Goal: Information Seeking & Learning: Understand process/instructions

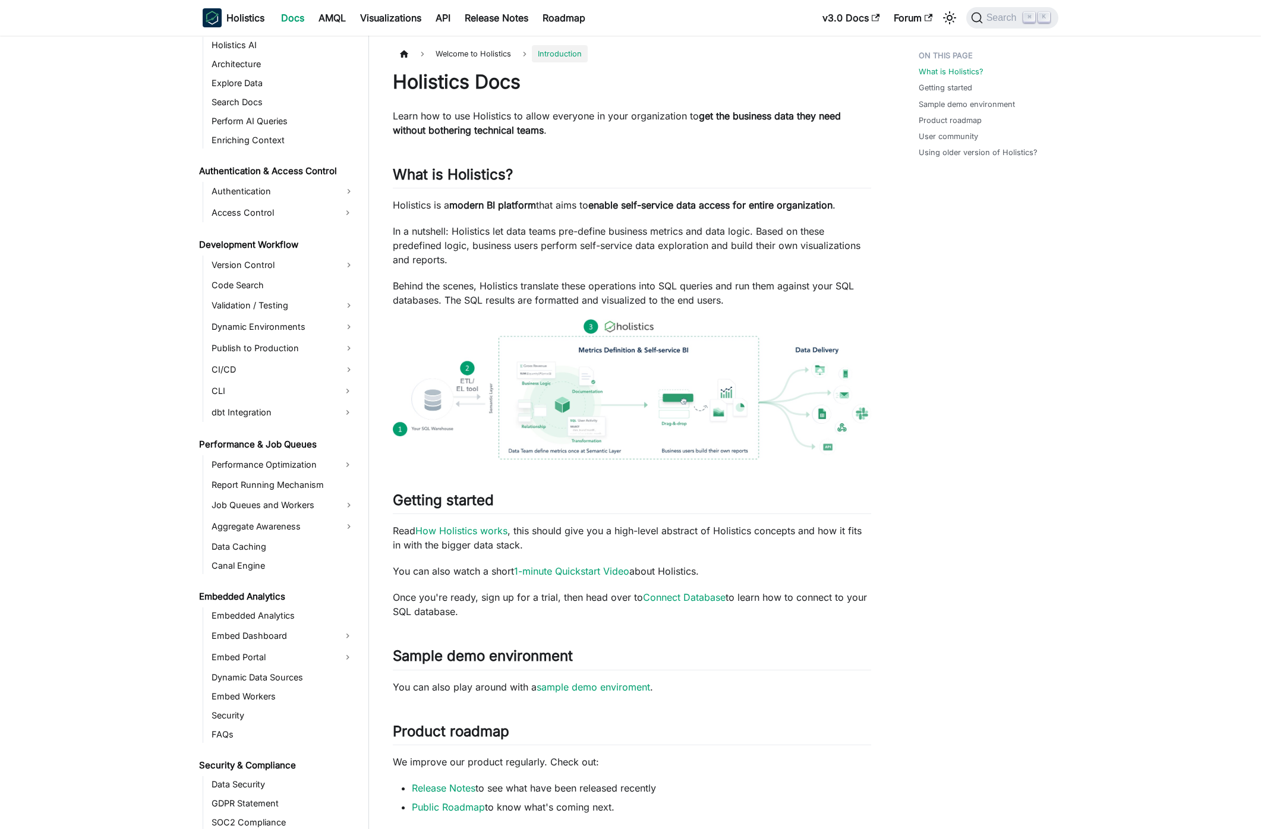
scroll to position [652, 0]
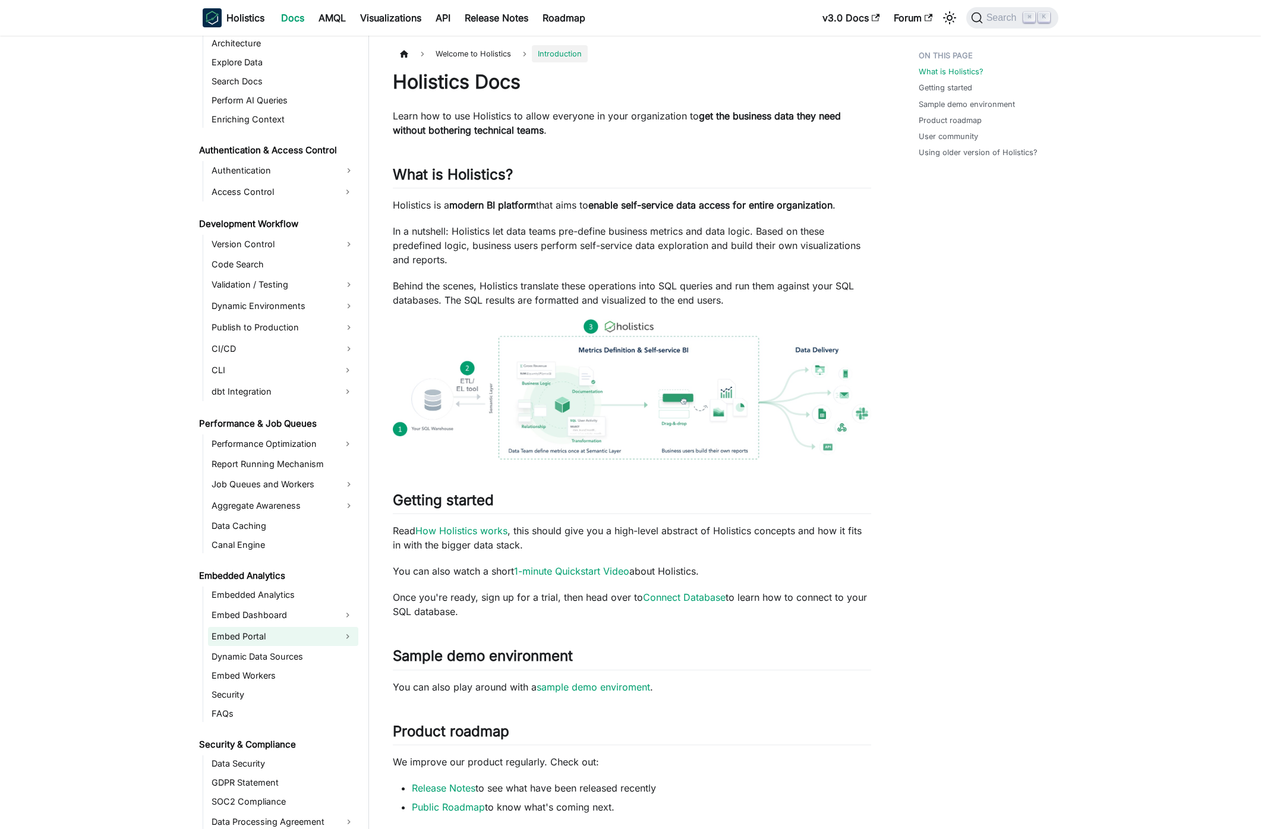
click at [282, 640] on link "Embed Portal" at bounding box center [272, 636] width 129 height 19
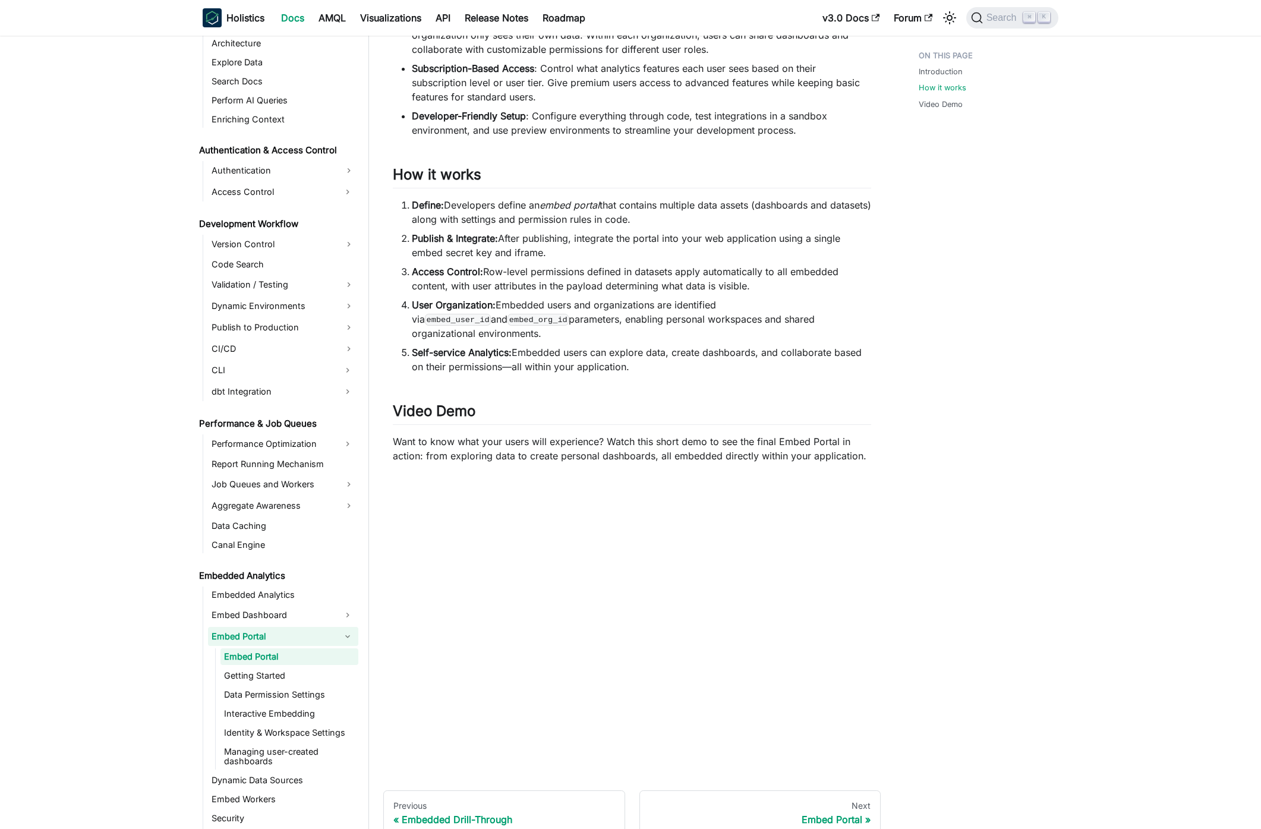
scroll to position [465, 0]
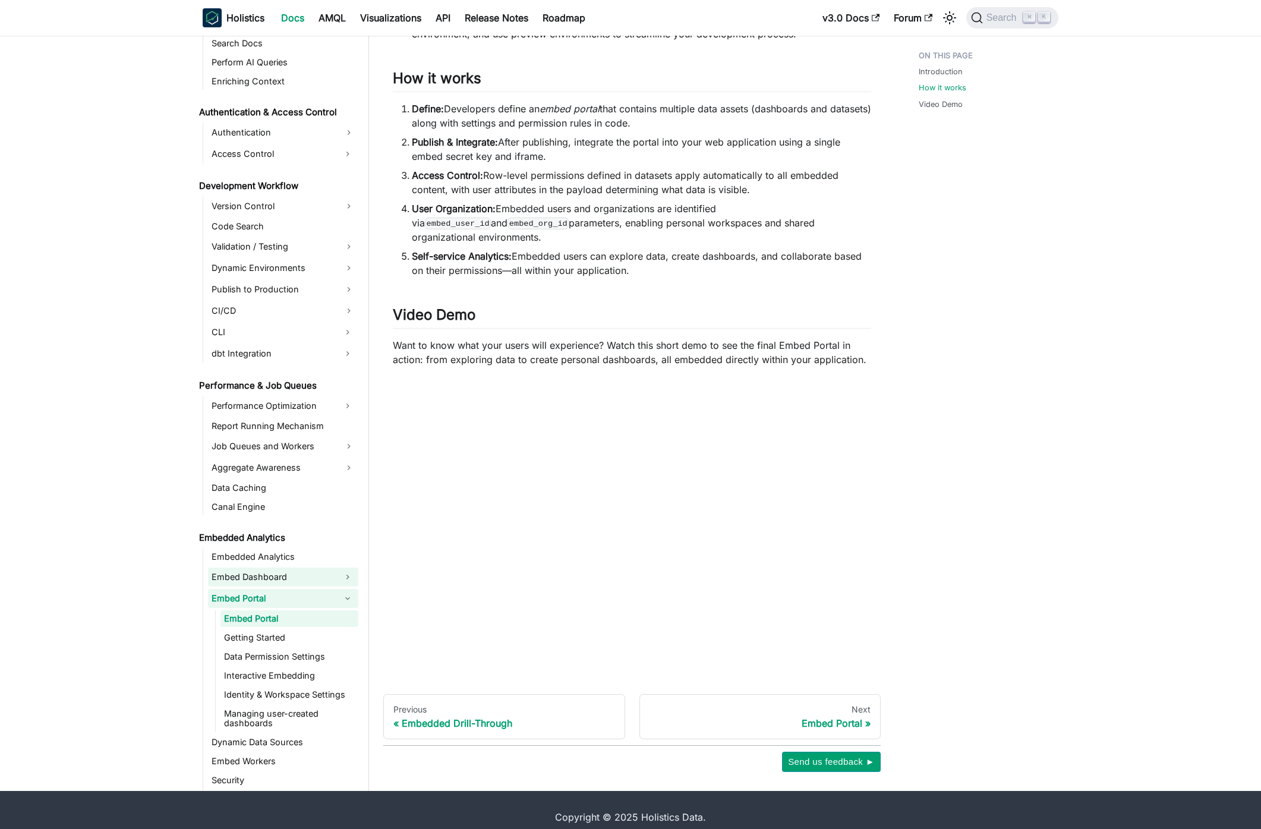
click at [286, 629] on link "Getting Started" at bounding box center [289, 637] width 138 height 17
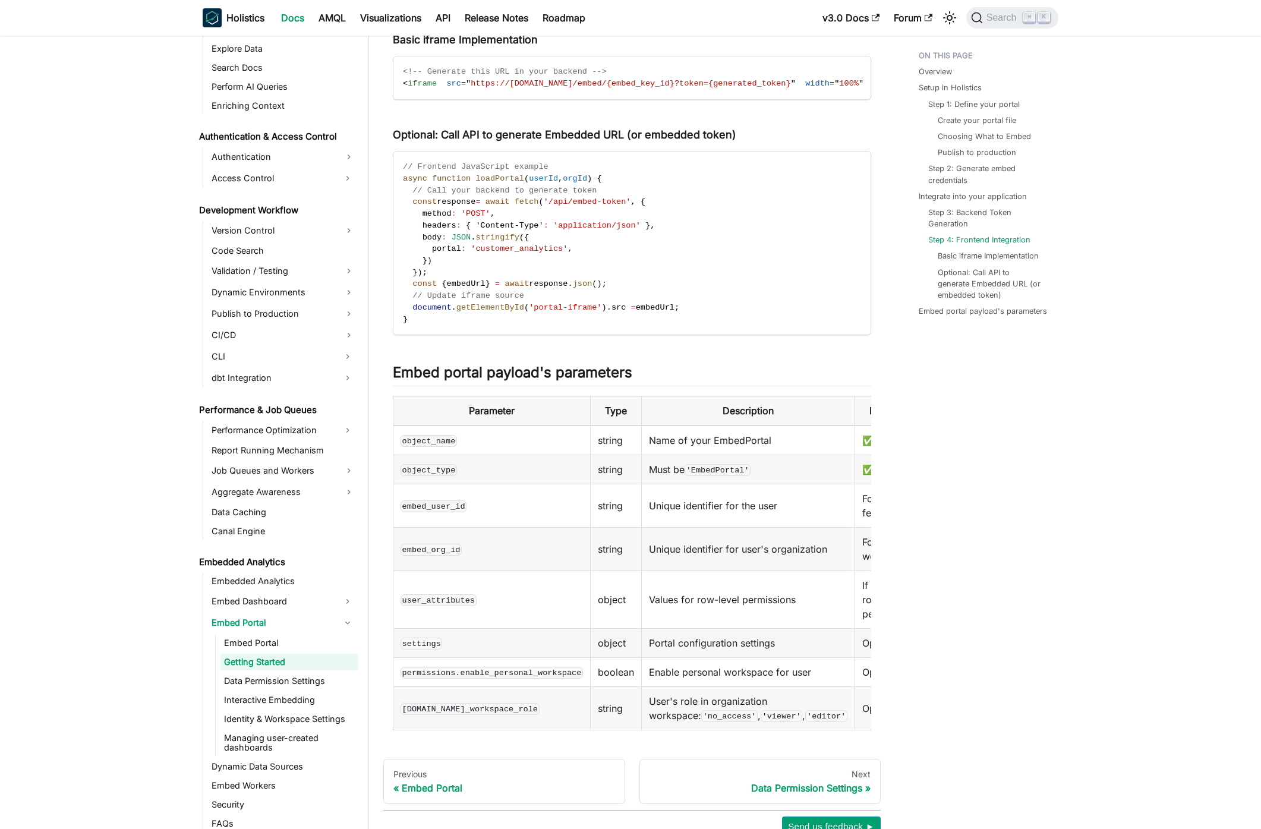
scroll to position [1994, 0]
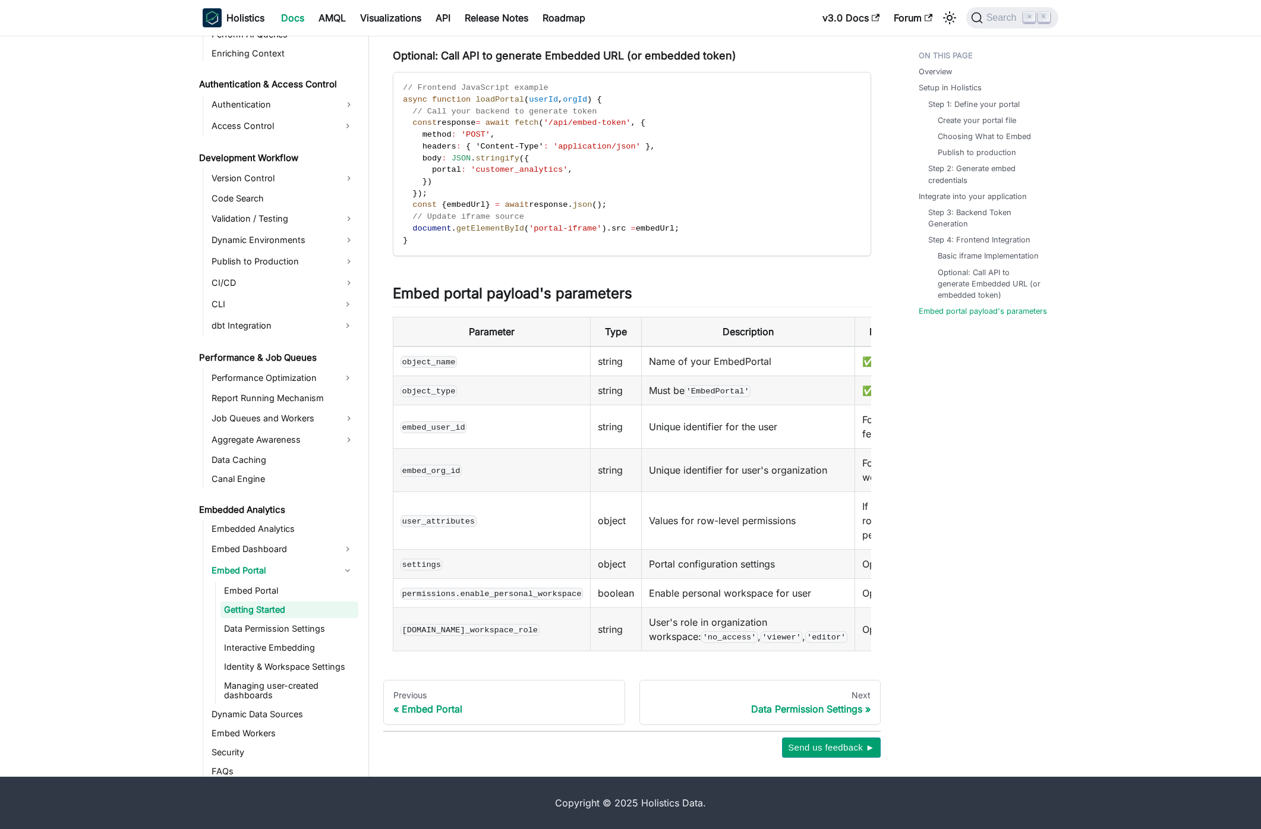
click at [291, 671] on link "Identity & Workspace Settings" at bounding box center [289, 666] width 138 height 17
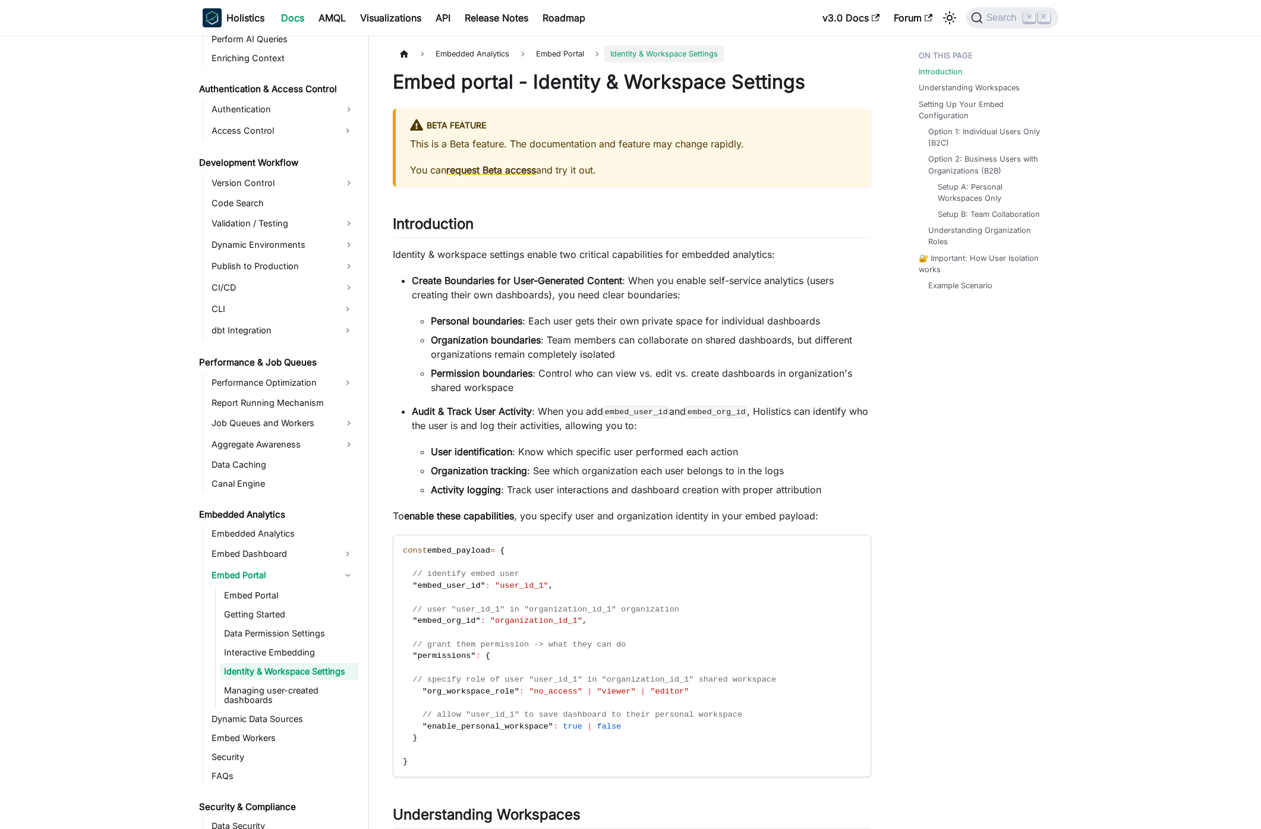
scroll to position [722, 0]
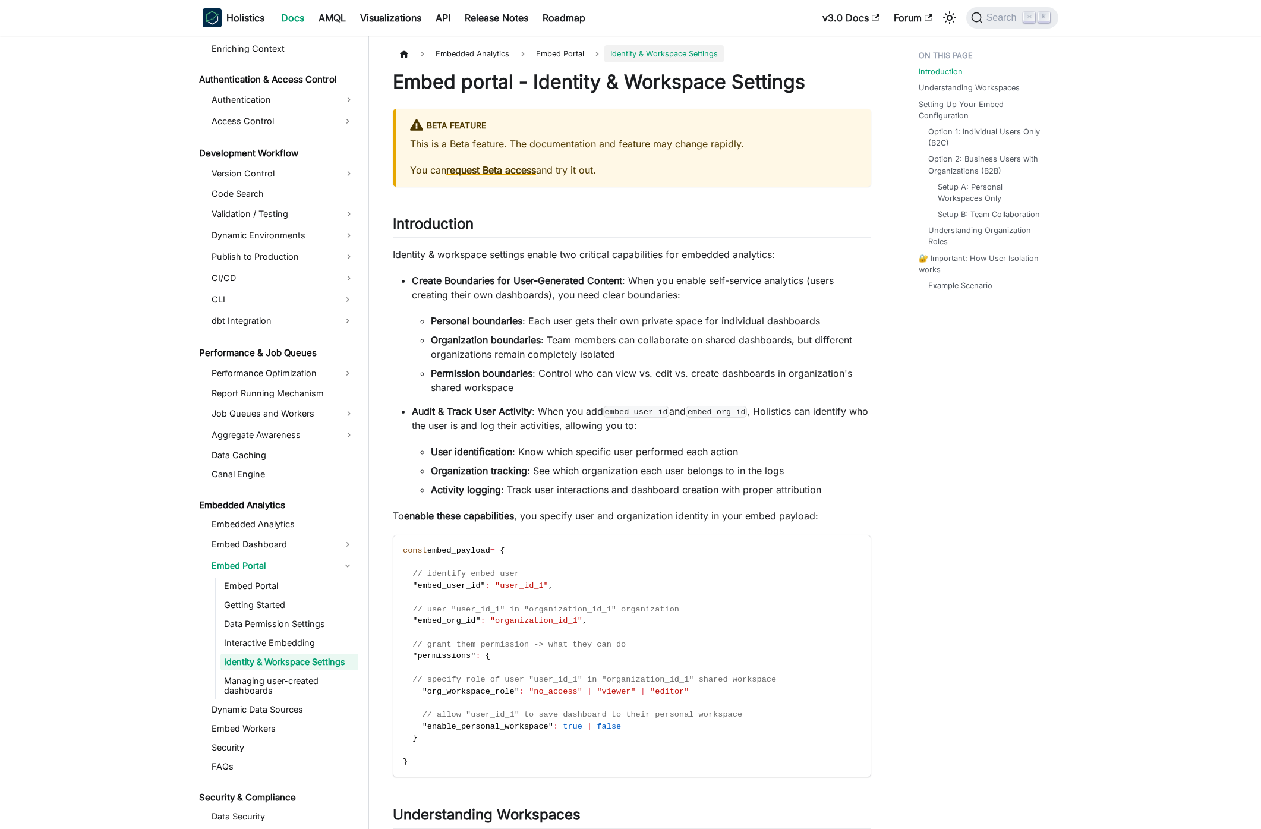
click at [748, 489] on li "Activity logging : Track user interactions and dashboard creation with proper a…" at bounding box center [651, 489] width 440 height 14
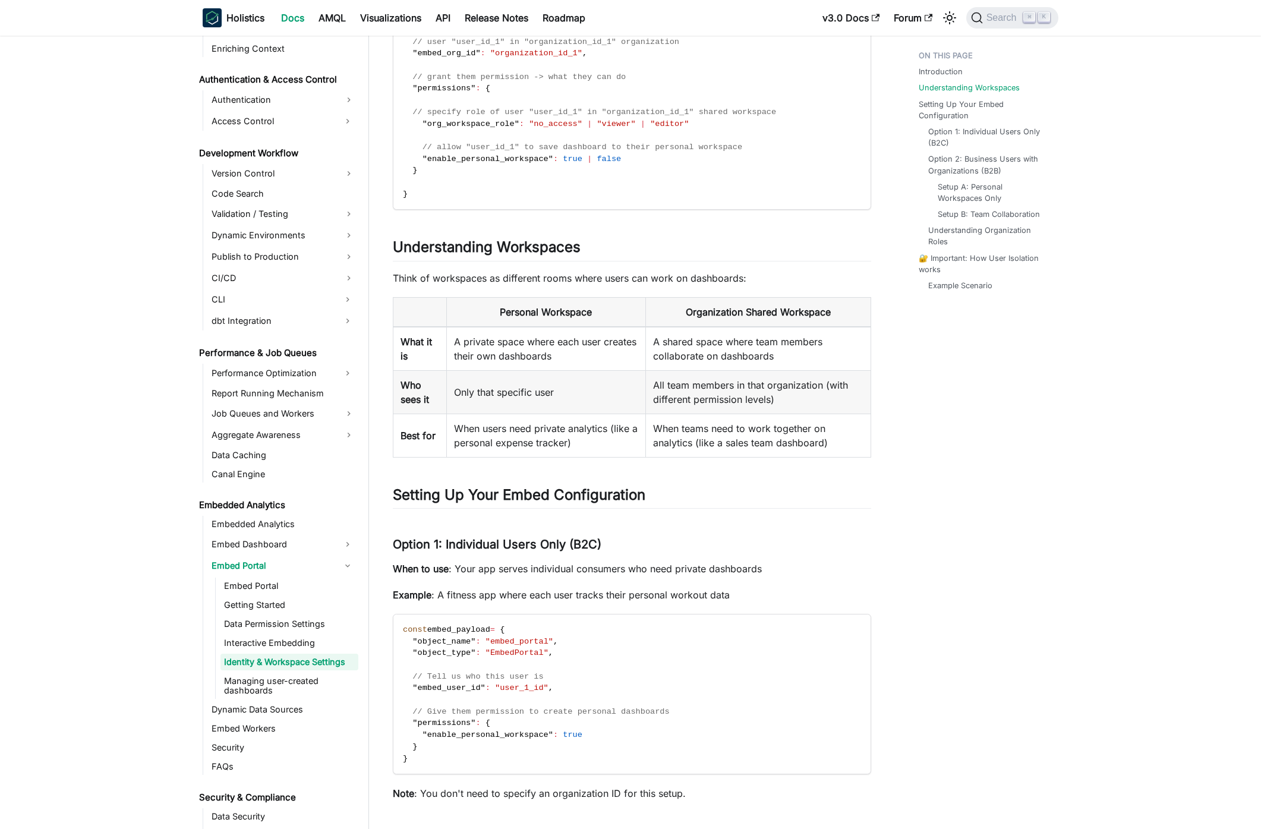
scroll to position [570, 0]
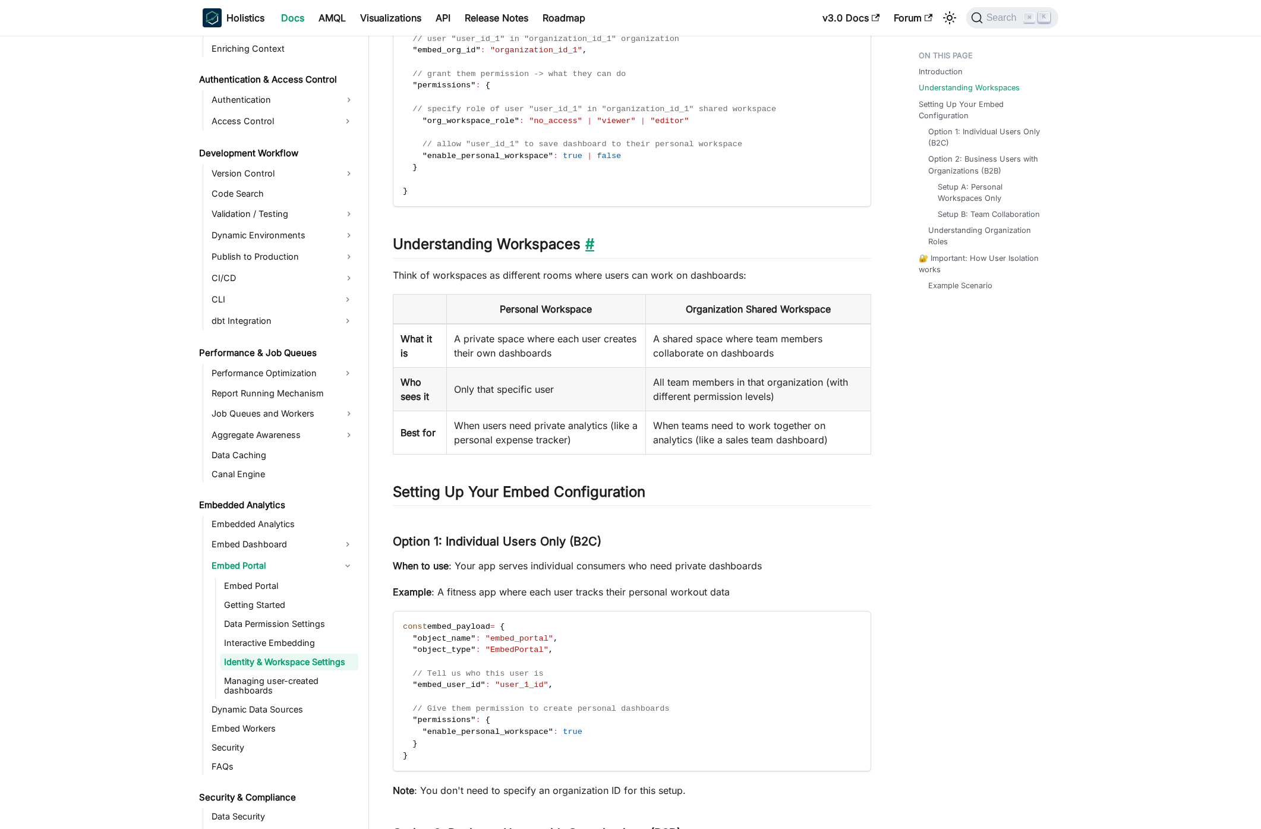
click at [590, 244] on link "​" at bounding box center [587, 243] width 14 height 17
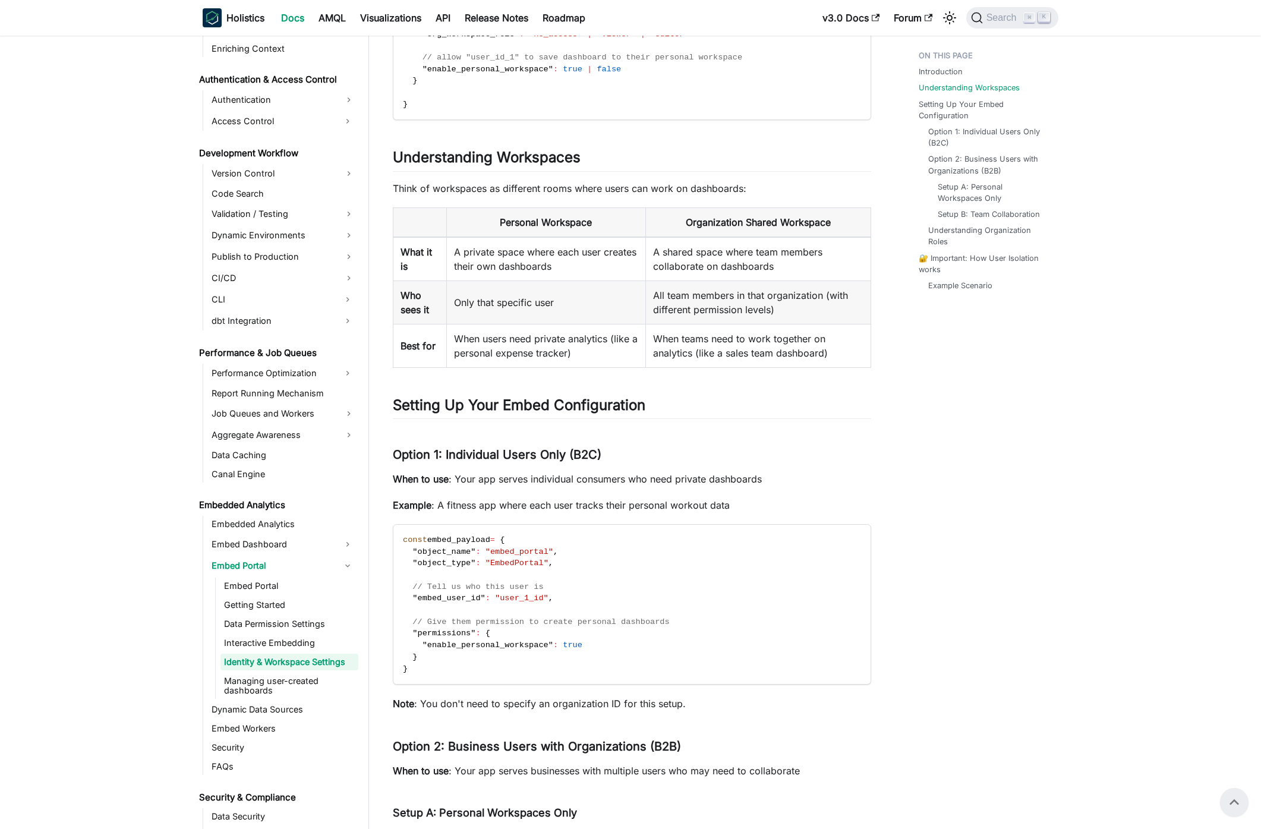
scroll to position [645, 0]
